Goal: Information Seeking & Learning: Learn about a topic

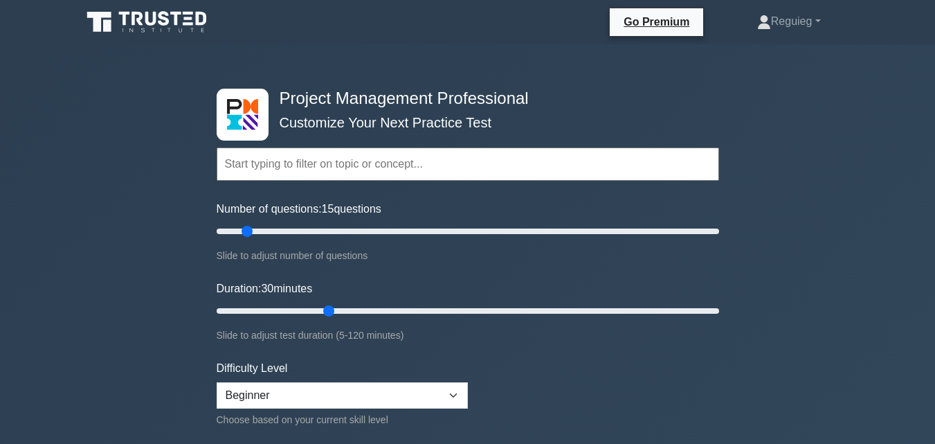
type input "15"
click at [241, 232] on input "Number of questions: 15 questions" at bounding box center [468, 231] width 502 height 17
drag, startPoint x: 330, startPoint y: 309, endPoint x: 253, endPoint y: 250, distance: 97.3
type input "15"
click at [264, 306] on input "Duration: 15 minutes" at bounding box center [468, 310] width 502 height 17
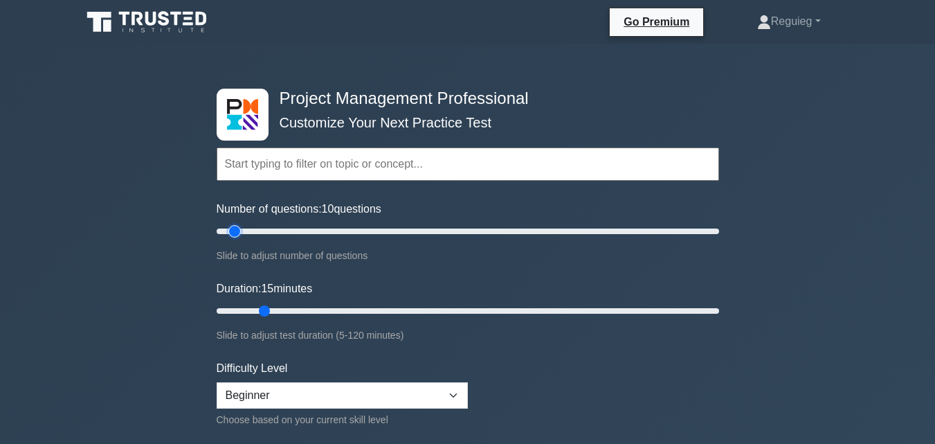
drag, startPoint x: 247, startPoint y: 231, endPoint x: 237, endPoint y: 227, distance: 10.5
type input "10"
click at [237, 227] on input "Number of questions: 10 questions" at bounding box center [468, 231] width 502 height 17
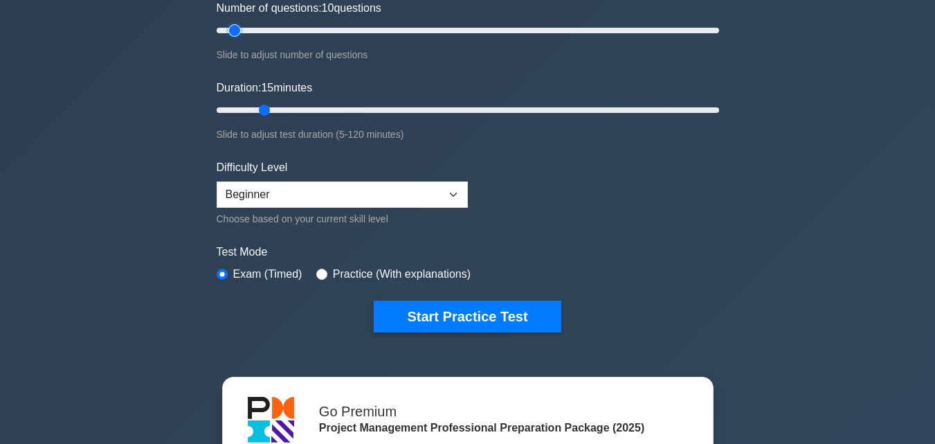
scroll to position [208, 0]
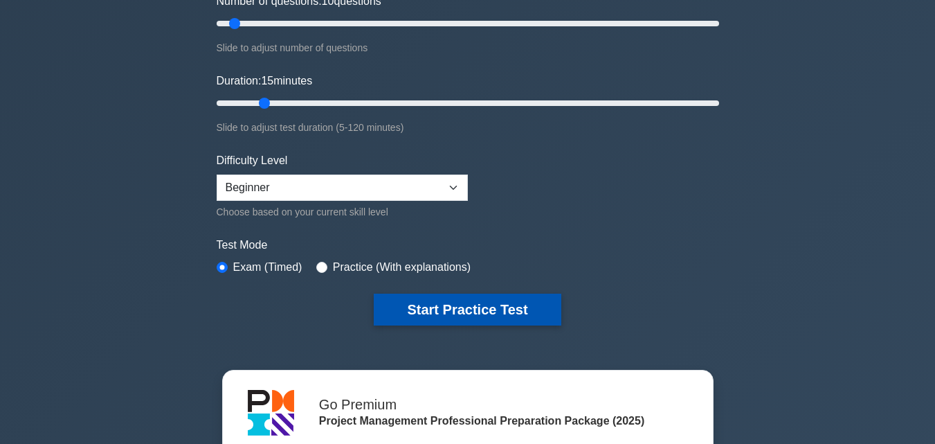
click at [423, 309] on button "Start Practice Test" at bounding box center [467, 309] width 187 height 32
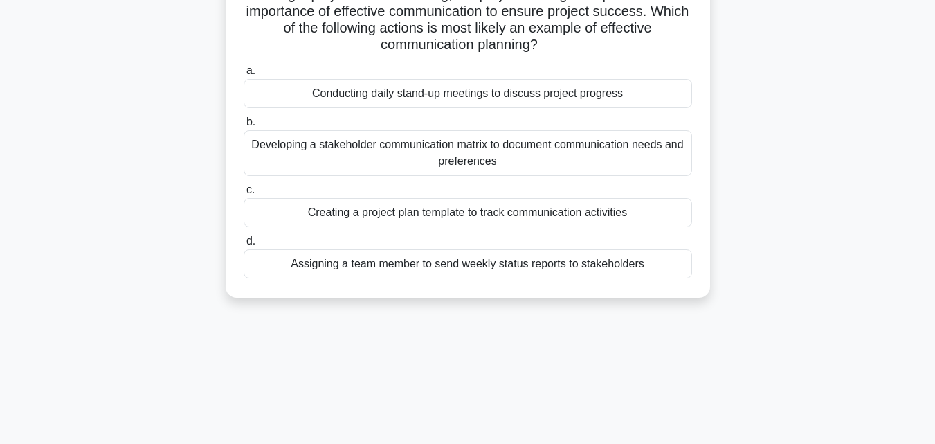
scroll to position [138, 0]
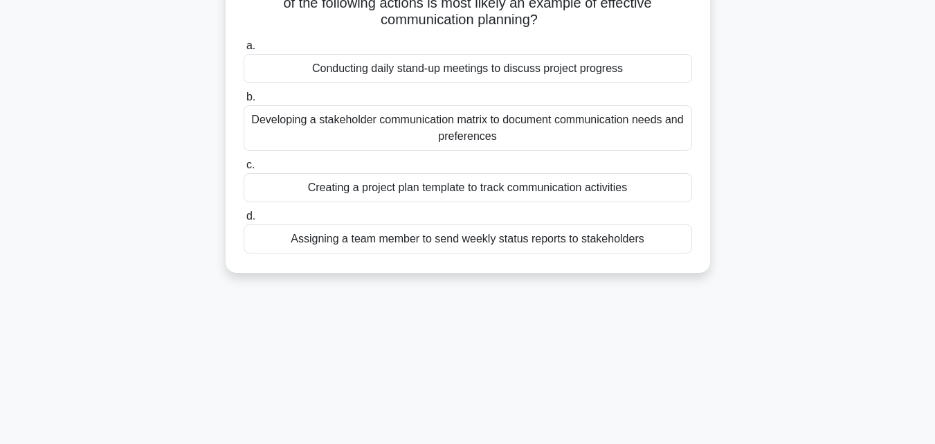
click at [433, 67] on div "Conducting daily stand-up meetings to discuss project progress" at bounding box center [468, 68] width 448 height 29
click at [244, 51] on input "a. Conducting daily stand-up meetings to discuss project progress" at bounding box center [244, 46] width 0 height 9
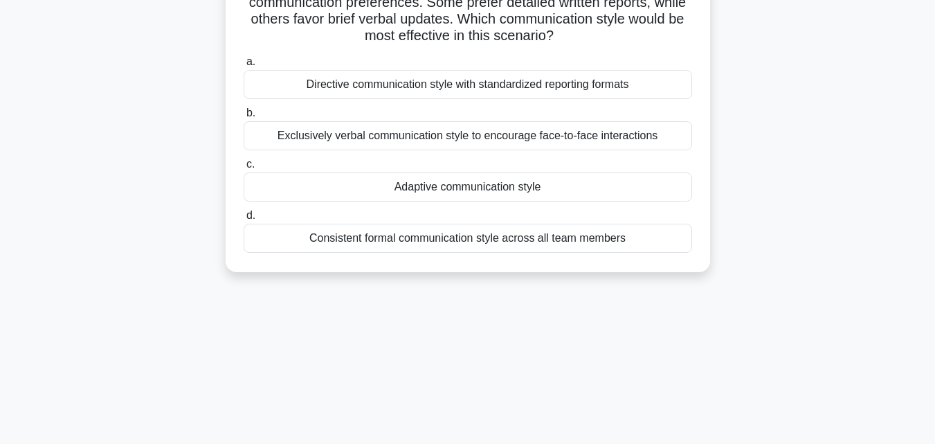
scroll to position [69, 0]
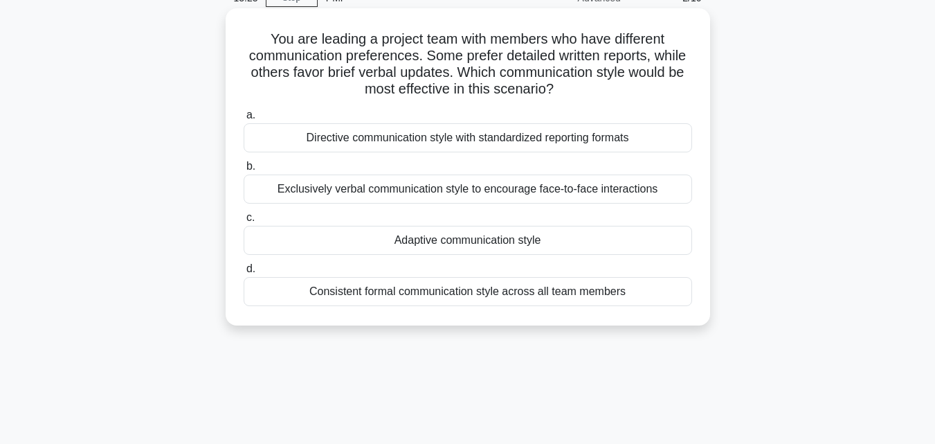
click at [396, 138] on div "Directive communication style with standardized reporting formats" at bounding box center [468, 137] width 448 height 29
click at [244, 120] on input "a. Directive communication style with standardized reporting formats" at bounding box center [244, 115] width 0 height 9
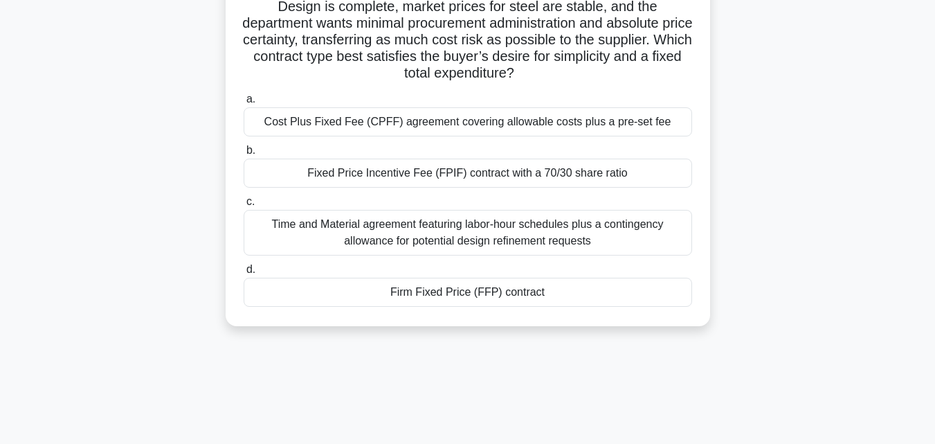
scroll to position [208, 0]
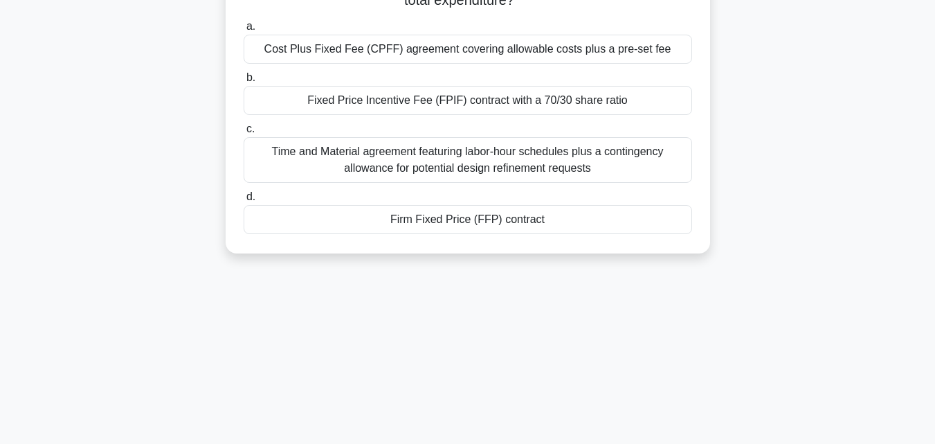
click at [567, 220] on div "Firm Fixed Price (FFP) contract" at bounding box center [468, 219] width 448 height 29
click at [244, 201] on input "d. Firm Fixed Price (FFP) contract" at bounding box center [244, 196] width 0 height 9
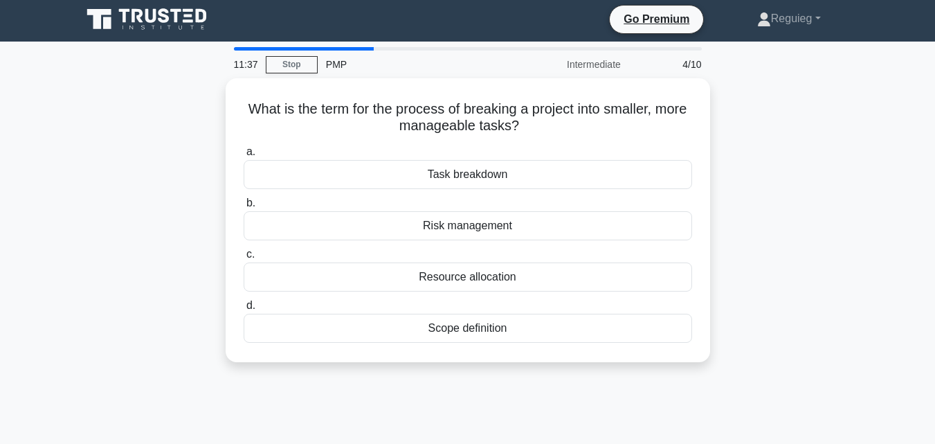
scroll to position [0, 0]
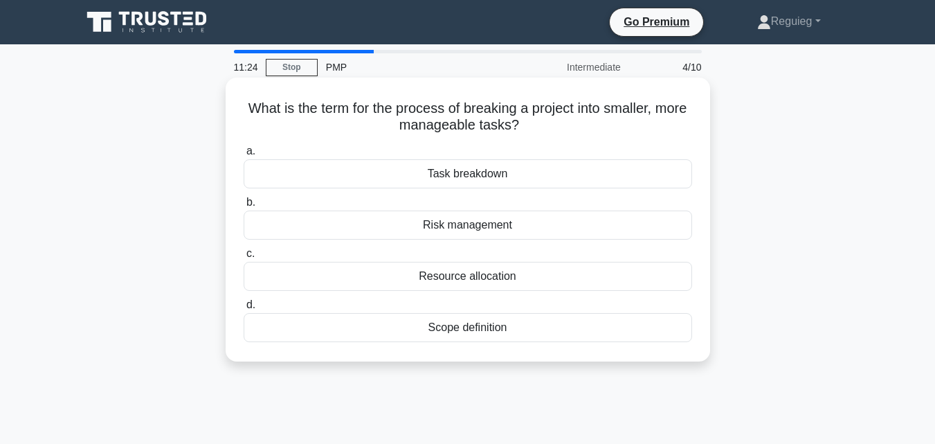
click at [520, 176] on div "Task breakdown" at bounding box center [468, 173] width 448 height 29
click at [244, 156] on input "a. Task breakdown" at bounding box center [244, 151] width 0 height 9
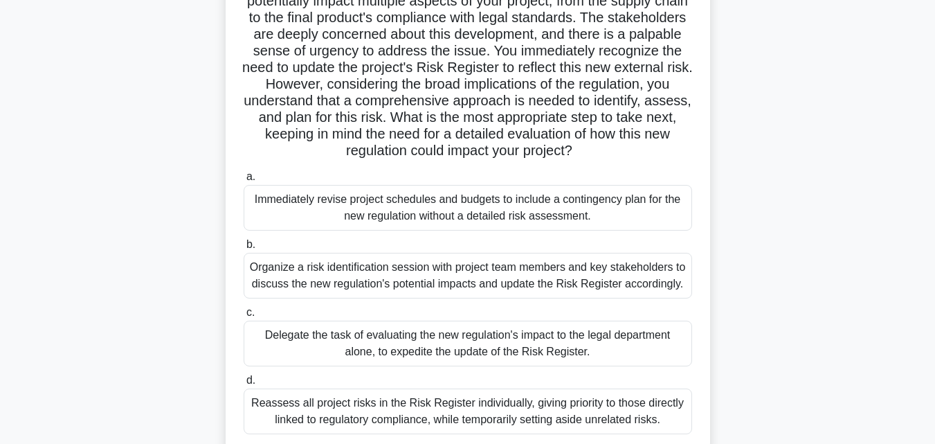
scroll to position [165, 0]
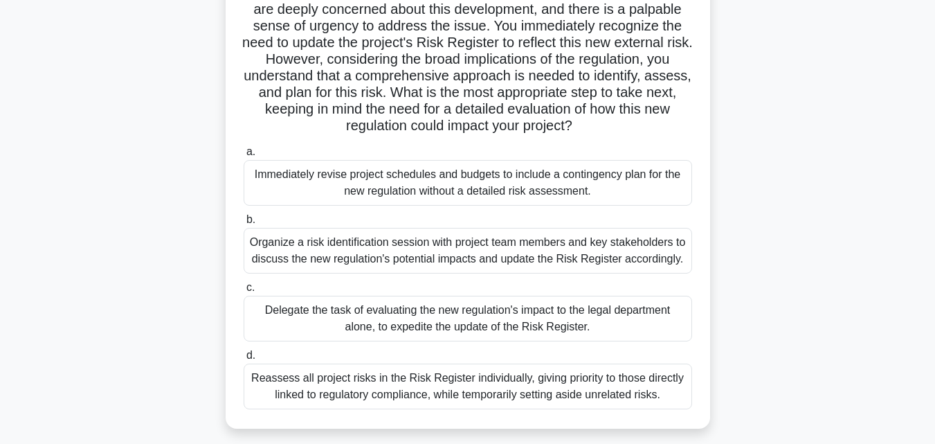
click at [507, 257] on div "Organize a risk identification session with project team members and key stakeh…" at bounding box center [468, 251] width 448 height 46
click at [244, 224] on input "b. Organize a risk identification session with project team members and key sta…" at bounding box center [244, 219] width 0 height 9
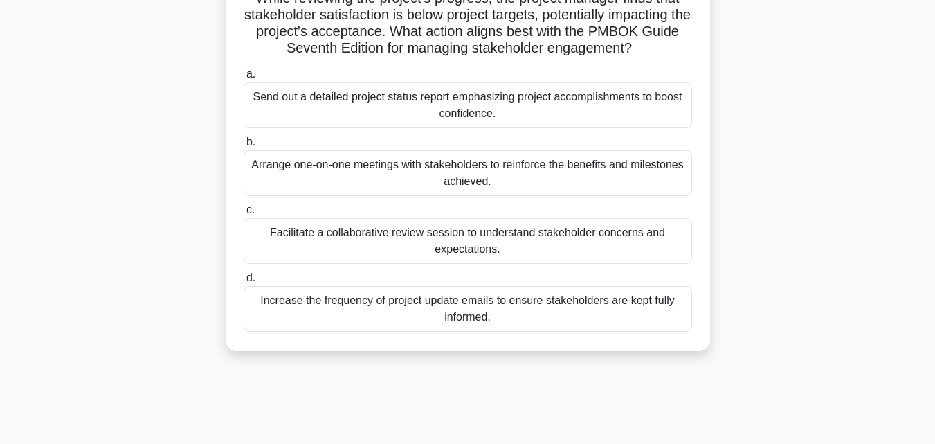
scroll to position [138, 0]
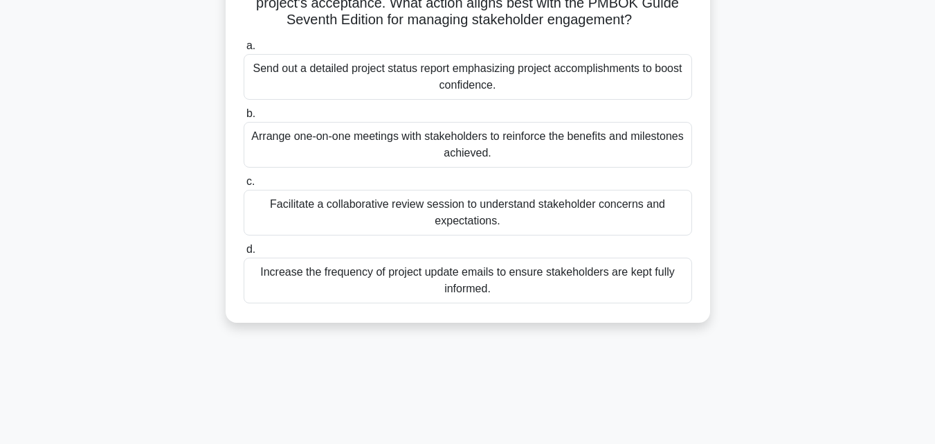
click at [528, 219] on div "Facilitate a collaborative review session to understand stakeholder concerns an…" at bounding box center [468, 213] width 448 height 46
click at [244, 186] on input "c. Facilitate a collaborative review session to understand stakeholder concerns…" at bounding box center [244, 181] width 0 height 9
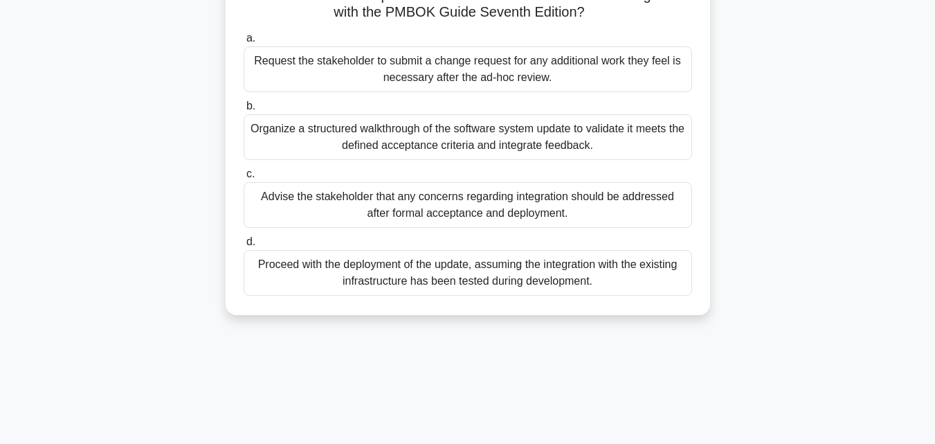
scroll to position [208, 0]
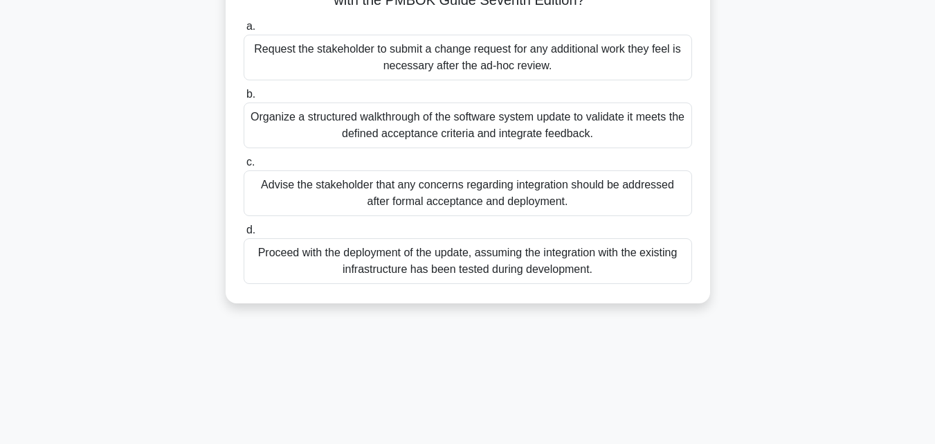
click at [403, 138] on div "Organize a structured walkthrough of the software system update to validate it …" at bounding box center [468, 125] width 448 height 46
click at [244, 99] on input "b. Organize a structured walkthrough of the software system update to validate …" at bounding box center [244, 94] width 0 height 9
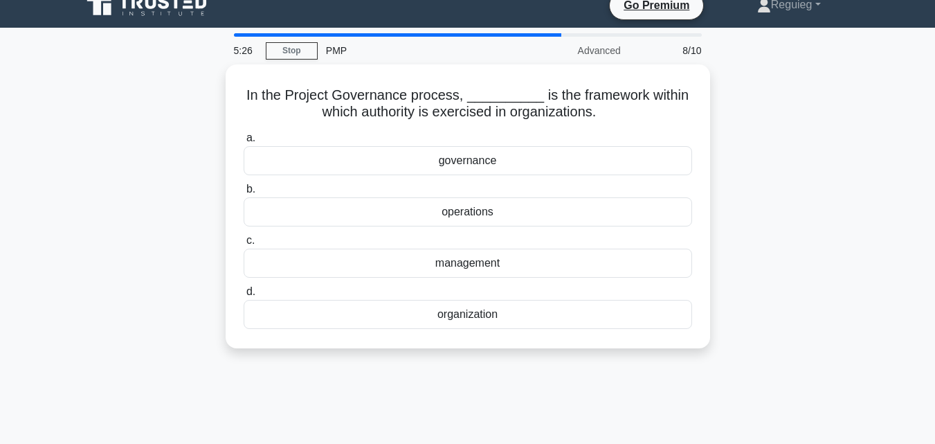
scroll to position [0, 0]
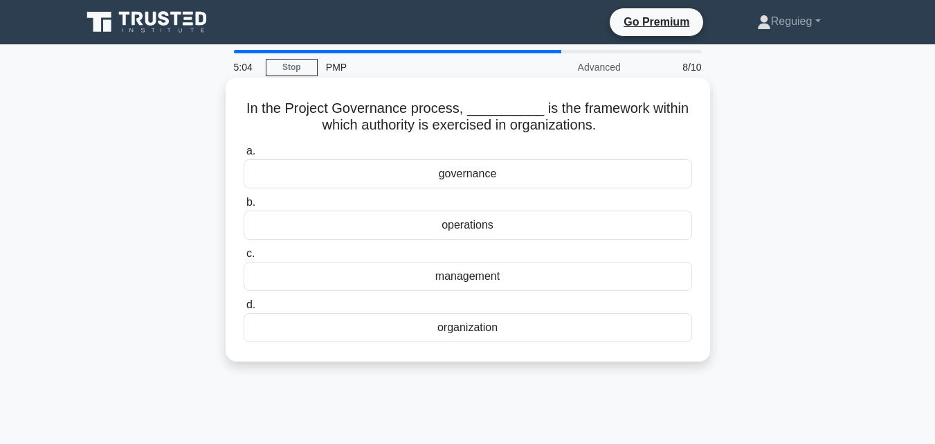
click at [424, 179] on div "governance" at bounding box center [468, 173] width 448 height 29
click at [244, 156] on input "a. governance" at bounding box center [244, 151] width 0 height 9
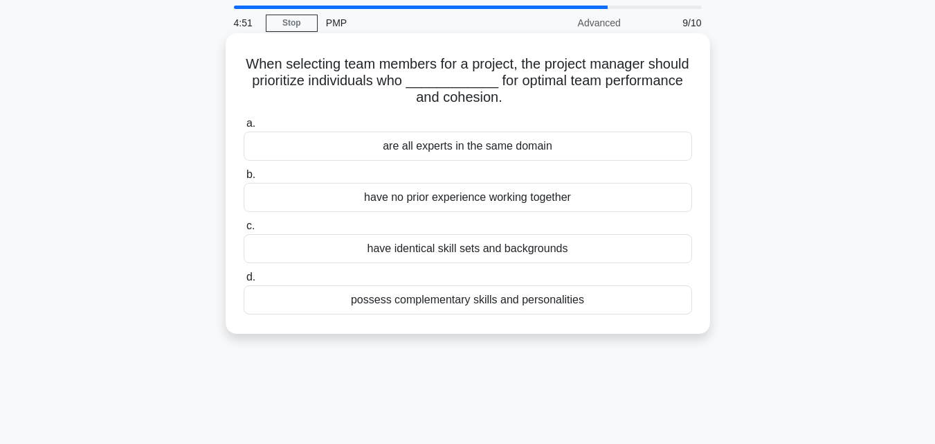
scroll to position [69, 0]
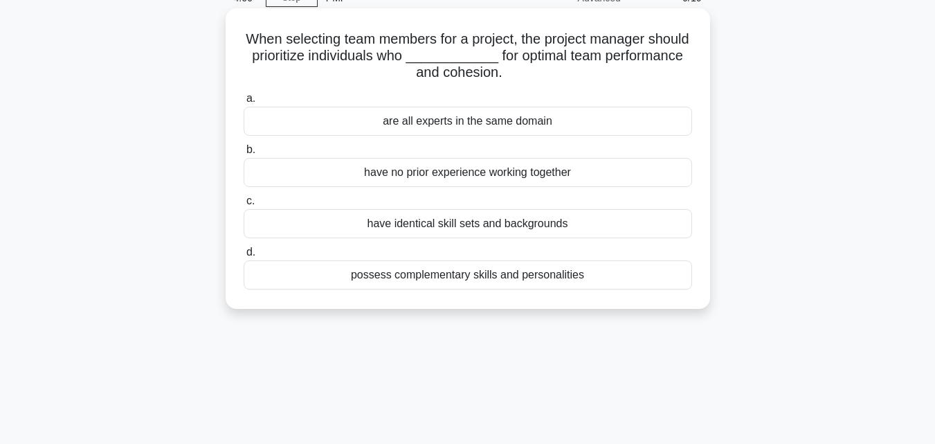
click at [390, 222] on div "have identical skill sets and backgrounds" at bounding box center [468, 223] width 448 height 29
click at [244, 206] on input "c. have identical skill sets and backgrounds" at bounding box center [244, 201] width 0 height 9
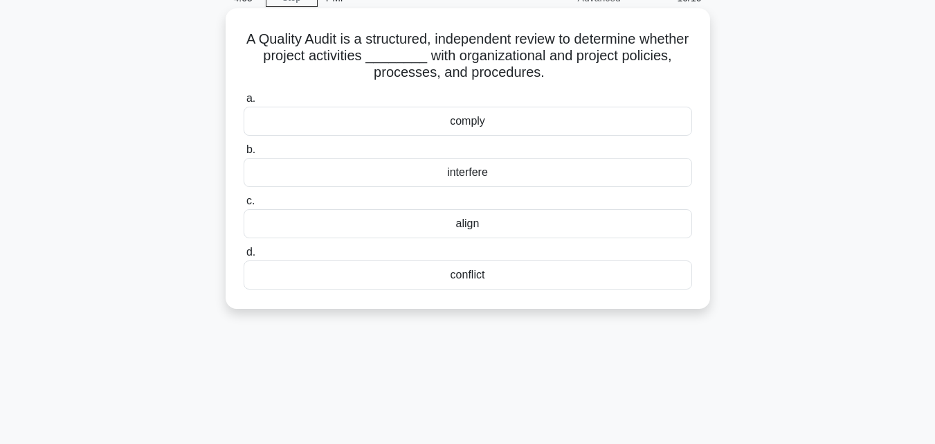
scroll to position [0, 0]
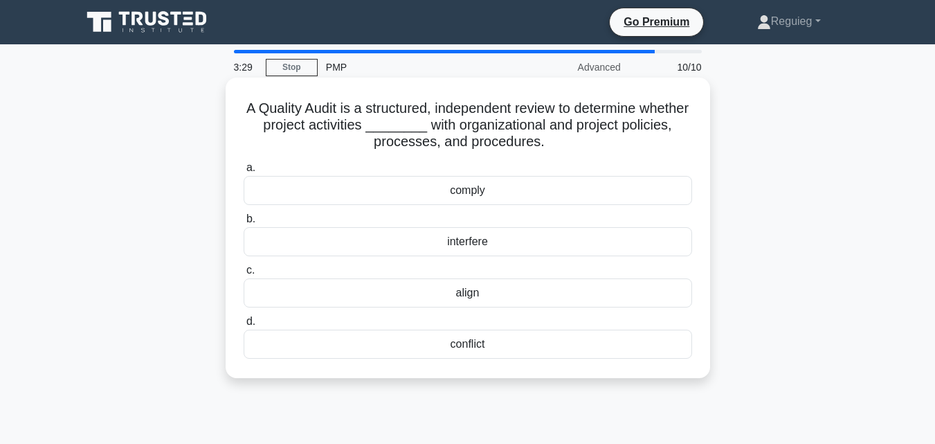
click at [466, 297] on div "align" at bounding box center [468, 292] width 448 height 29
click at [244, 275] on input "c. align" at bounding box center [244, 270] width 0 height 9
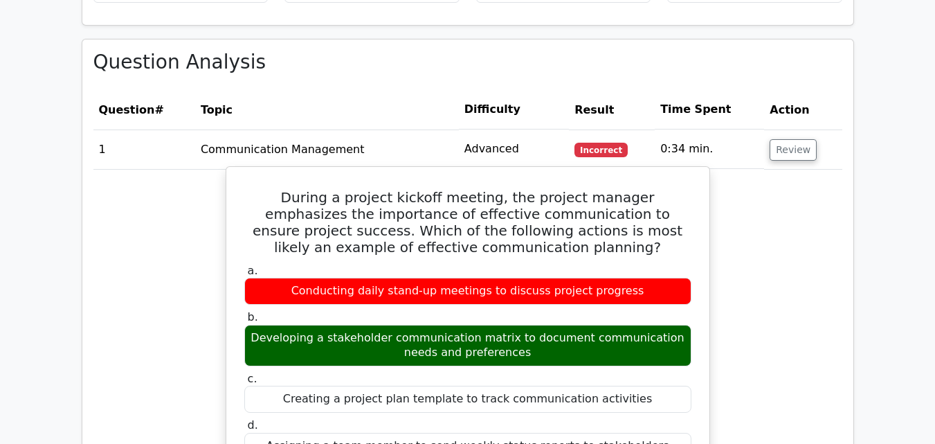
scroll to position [1176, 0]
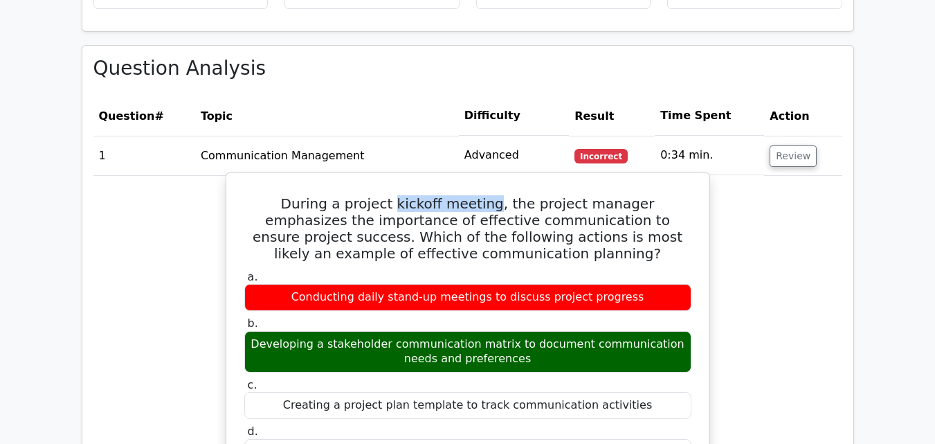
drag, startPoint x: 354, startPoint y: 136, endPoint x: 452, endPoint y: 141, distance: 97.7
click at [452, 195] on h5 "During a project kickoff meeting, the project manager emphasizes the importance…" at bounding box center [468, 228] width 450 height 66
copy h5 "kickoff meeting"
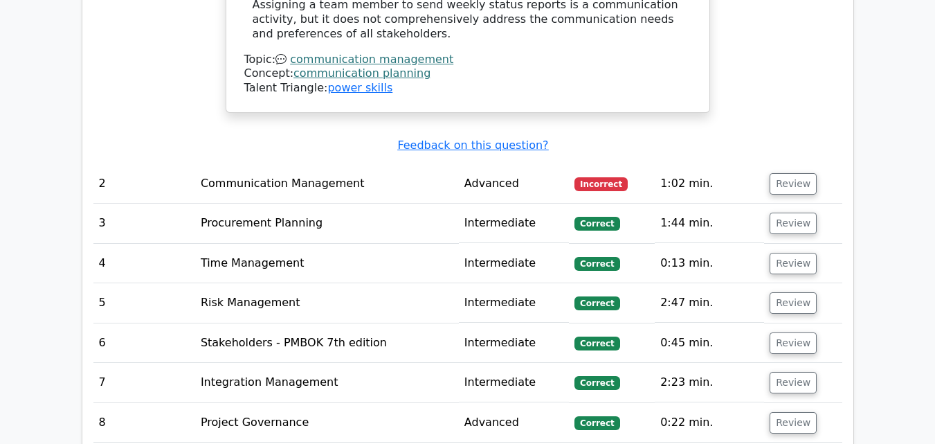
scroll to position [1937, 0]
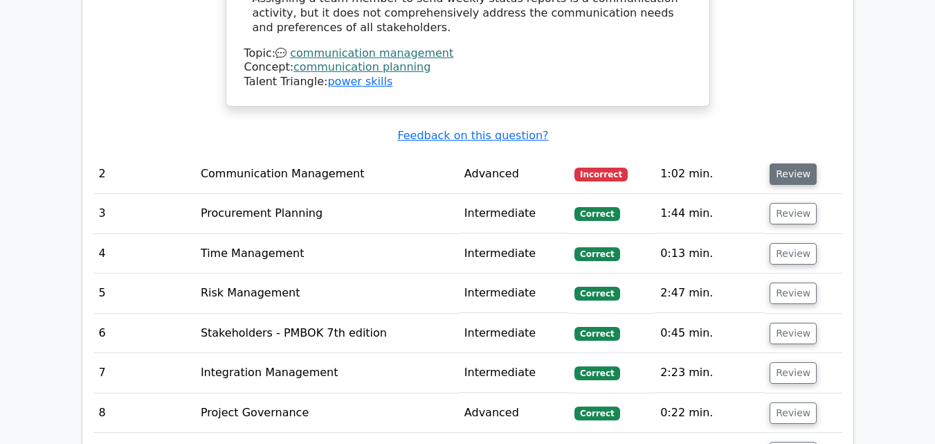
click at [789, 163] on button "Review" at bounding box center [792, 173] width 47 height 21
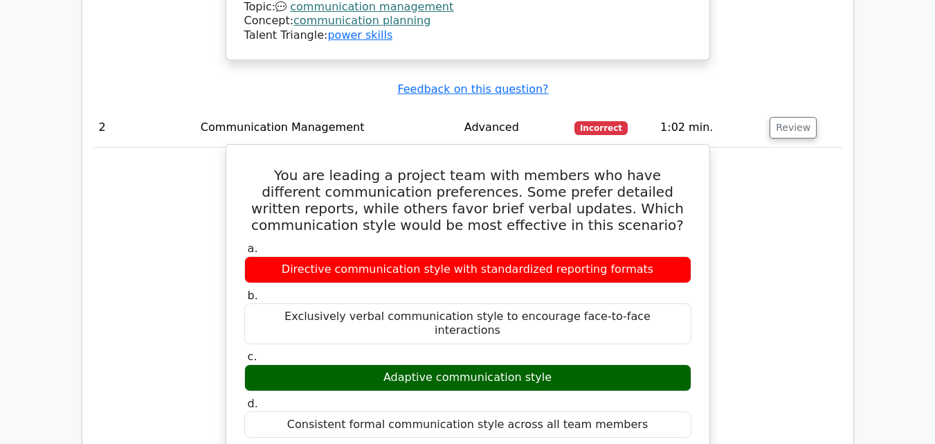
scroll to position [2007, 0]
